Goal: Navigation & Orientation: Find specific page/section

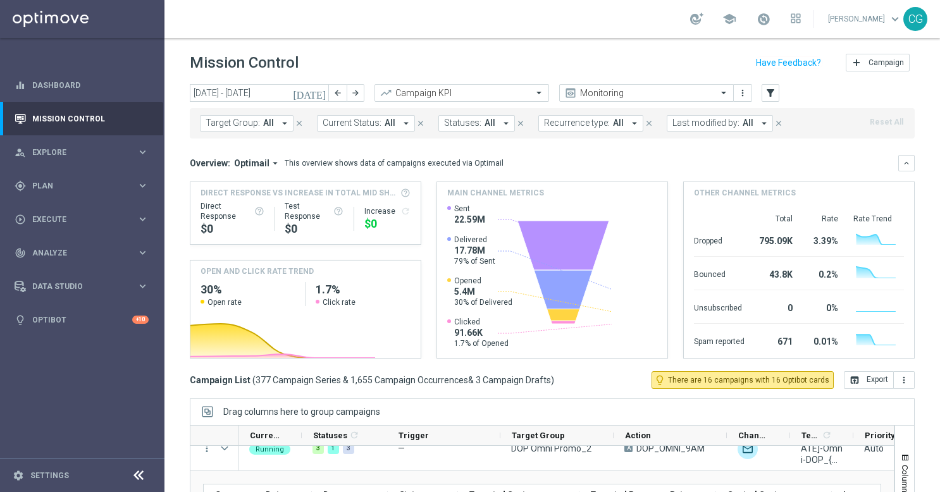
scroll to position [63, 0]
